Goal: Task Accomplishment & Management: Use online tool/utility

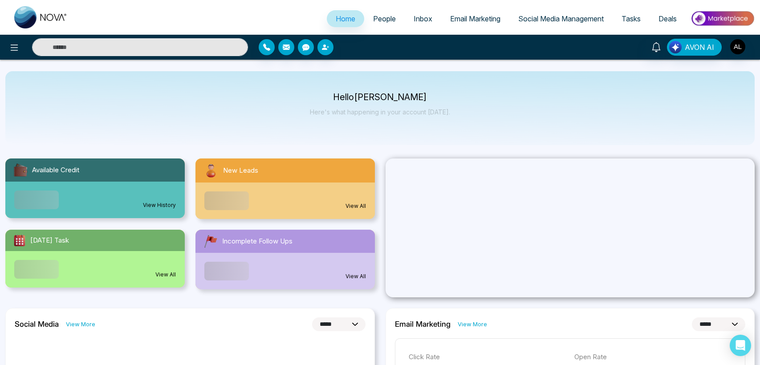
select select "*"
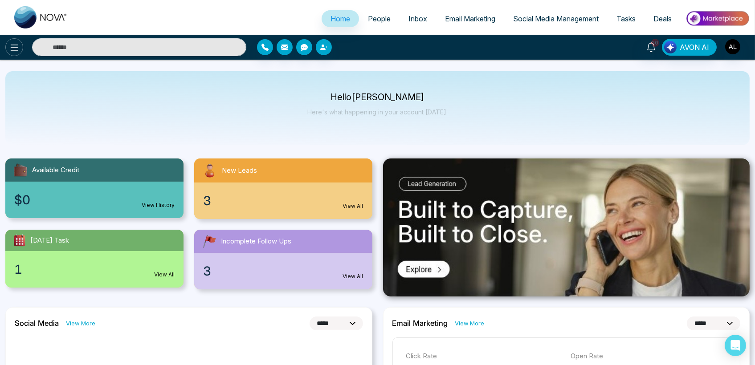
click at [10, 50] on icon at bounding box center [14, 47] width 11 height 11
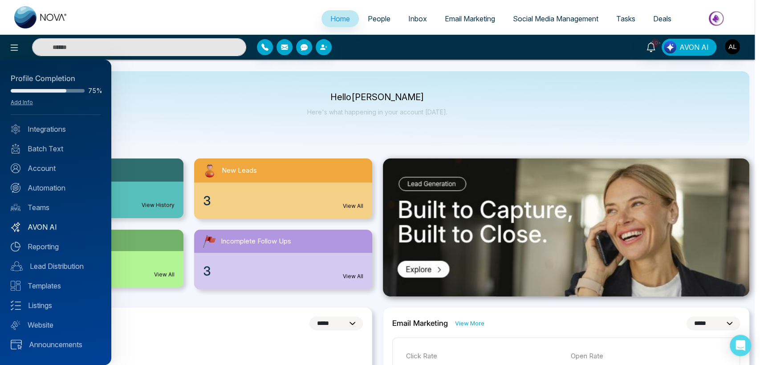
click at [45, 226] on link "AVON AI" at bounding box center [56, 227] width 90 height 11
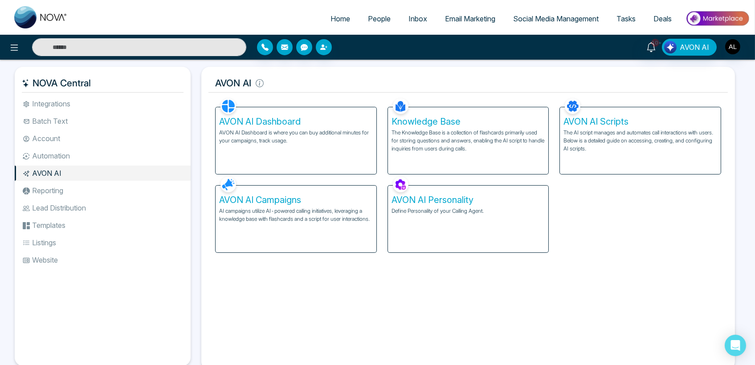
click at [259, 218] on p "AI campaigns utilize AI-powered calling initiatives, leveraging a knowledge bas…" at bounding box center [296, 215] width 154 height 16
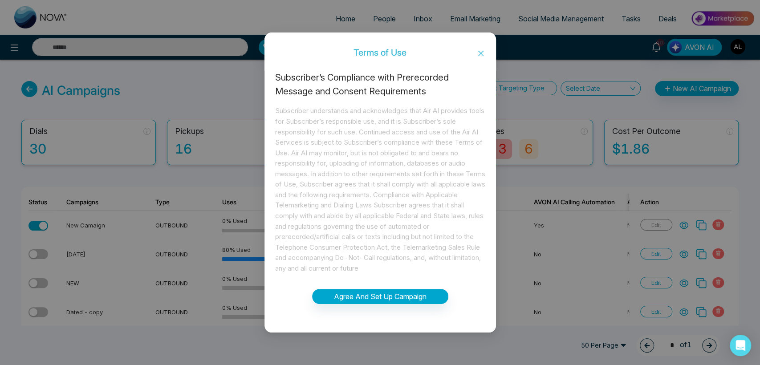
click at [478, 50] on icon "close" at bounding box center [480, 53] width 7 height 7
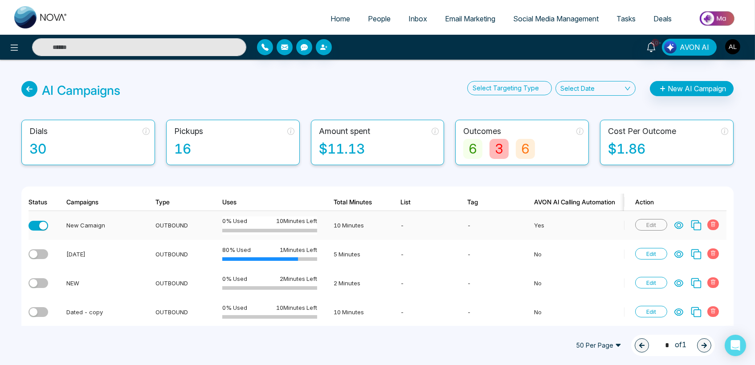
click at [681, 222] on icon at bounding box center [679, 225] width 8 height 7
